Goal: Information Seeking & Learning: Check status

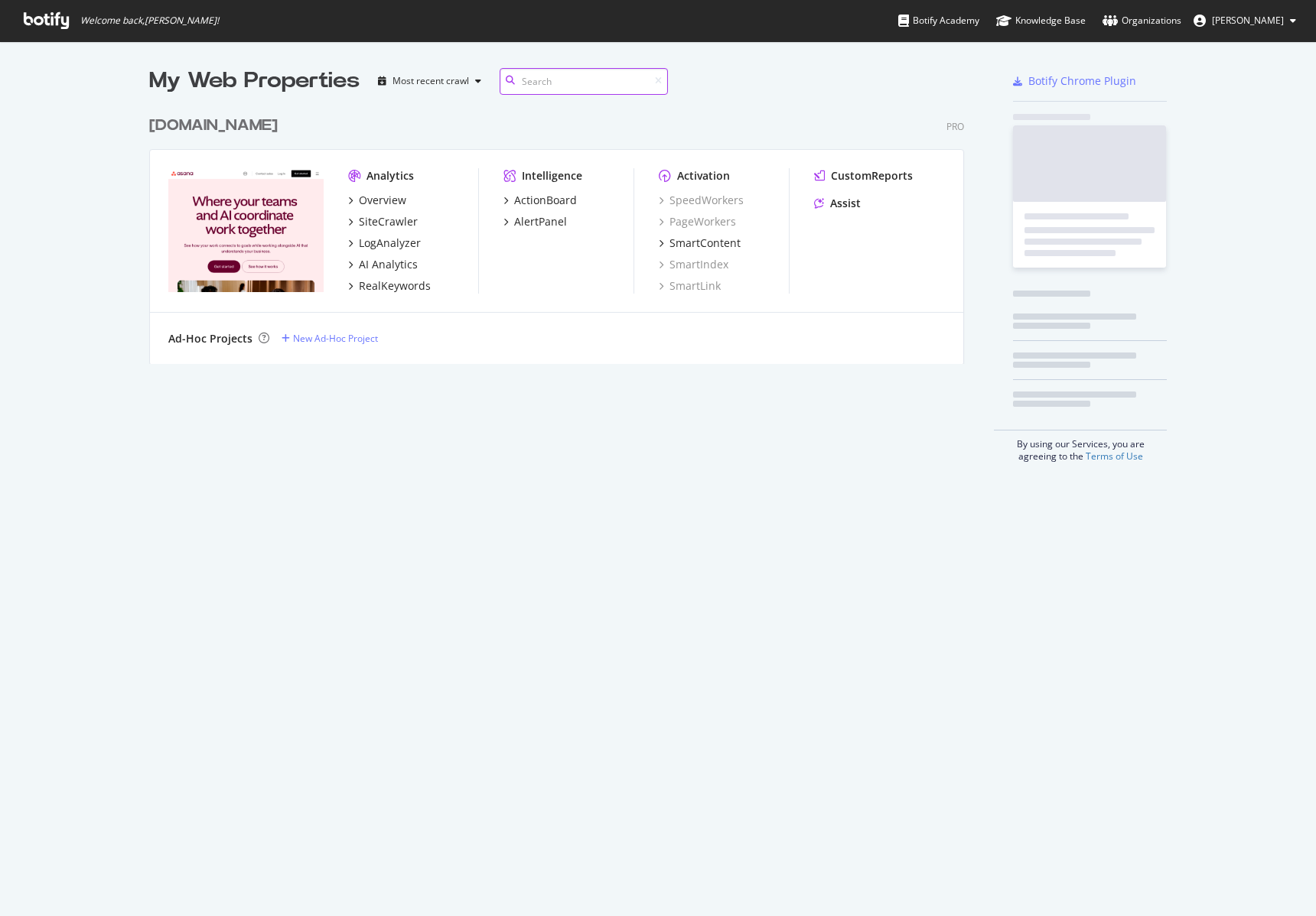
scroll to position [256, 816]
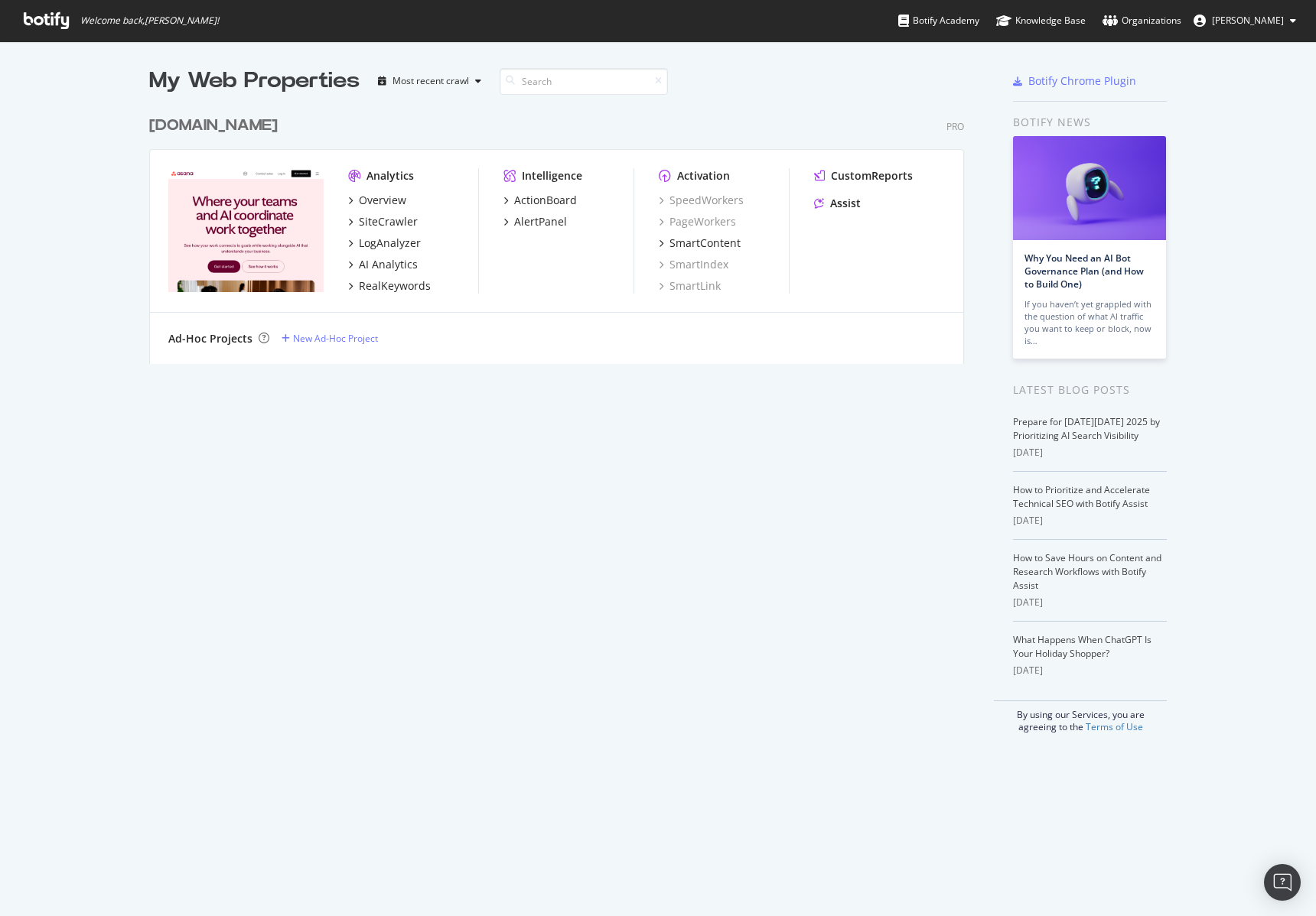
click at [239, 121] on div "[DOMAIN_NAME]" at bounding box center [214, 125] width 129 height 22
